Goal: Find specific page/section: Find specific page/section

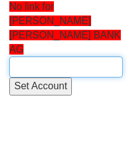
click at [44, 57] on input "text" at bounding box center [66, 67] width 114 height 21
click at [81, 57] on input "G" at bounding box center [66, 67] width 114 height 21
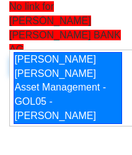
click at [78, 89] on div "Goldman Sachs Asset Management - GOL05 - Chris Hollely" at bounding box center [68, 88] width 109 height 72
type input "Goldman Sachs Asset Management - GOL05 - Chris Hollely"
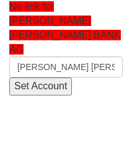
click at [48, 78] on input "Set Account" at bounding box center [40, 87] width 63 height 18
